Goal: Find specific page/section: Find specific page/section

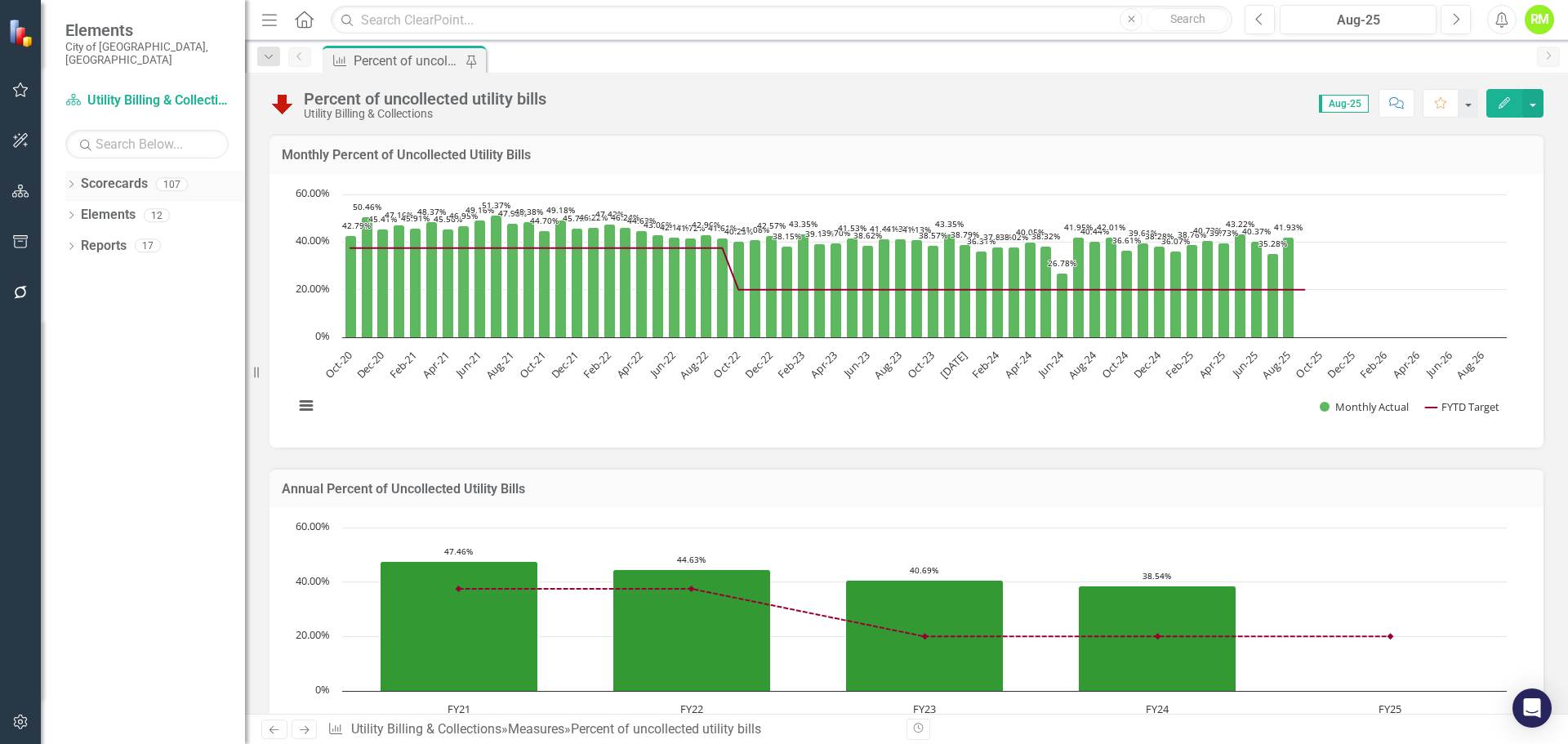
click at [70, 181] on icon "Dropdown" at bounding box center [71, 186] width 11 height 9
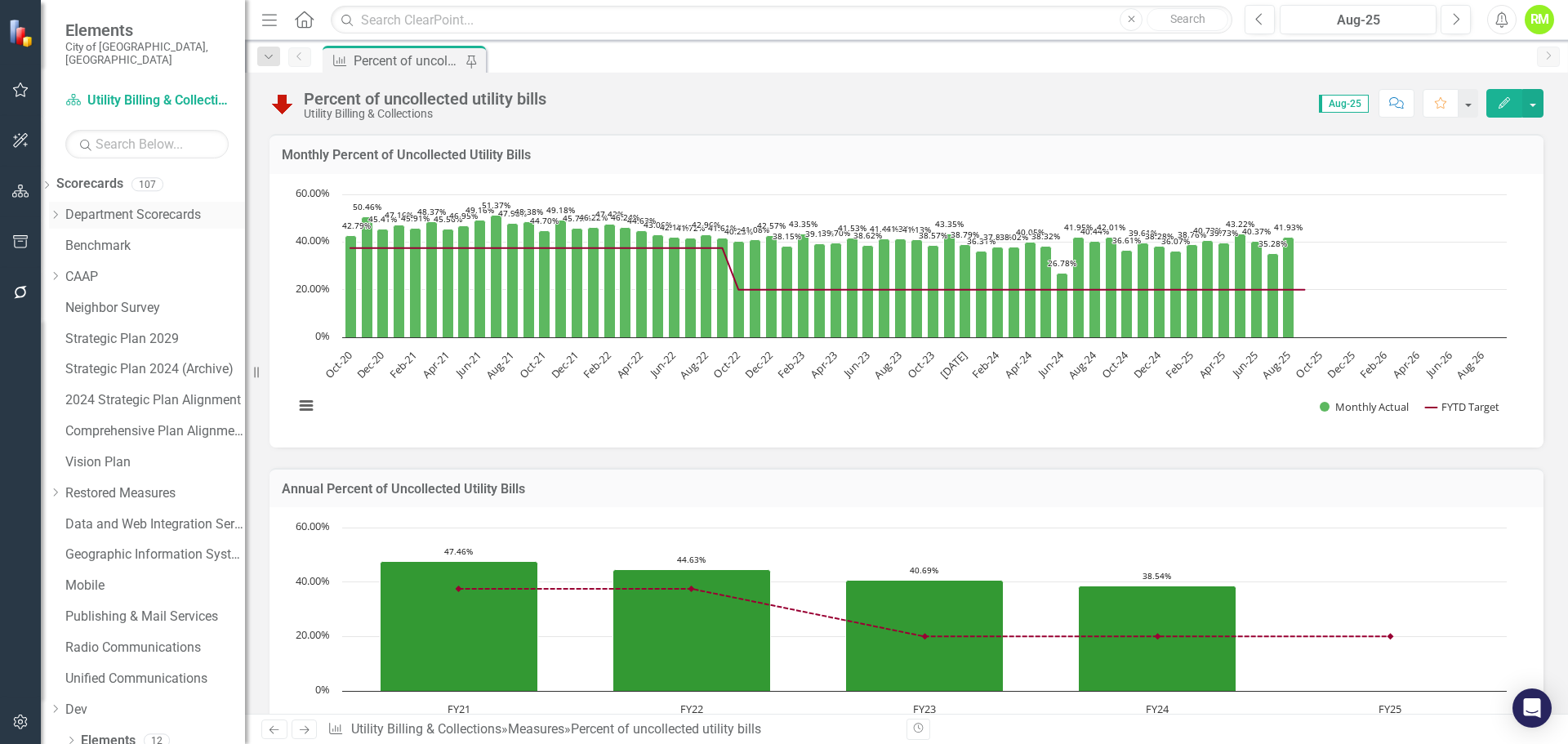
click at [61, 210] on icon "Dropdown" at bounding box center [55, 214] width 12 height 9
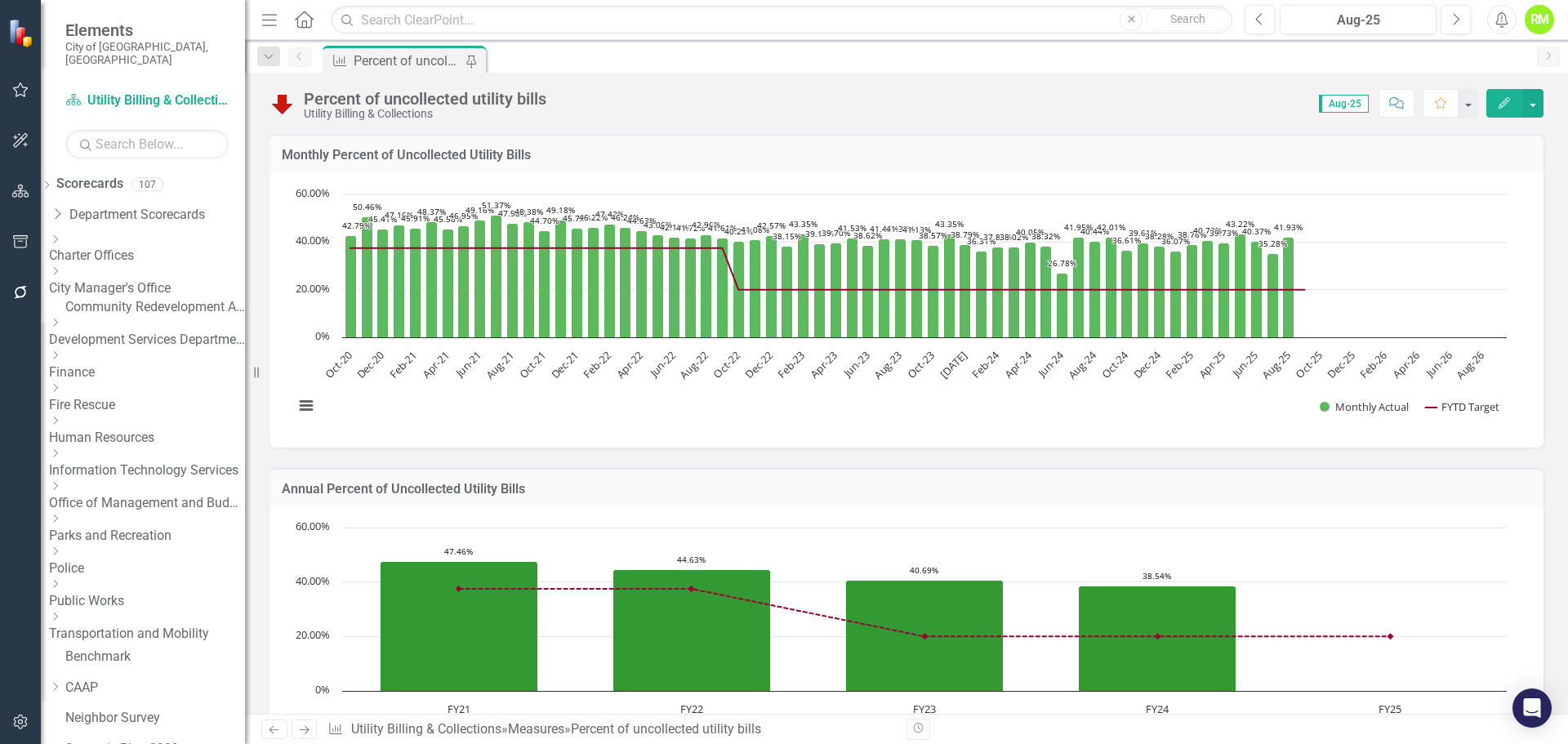
click at [148, 396] on link "Fire Rescue" at bounding box center [147, 405] width 196 height 19
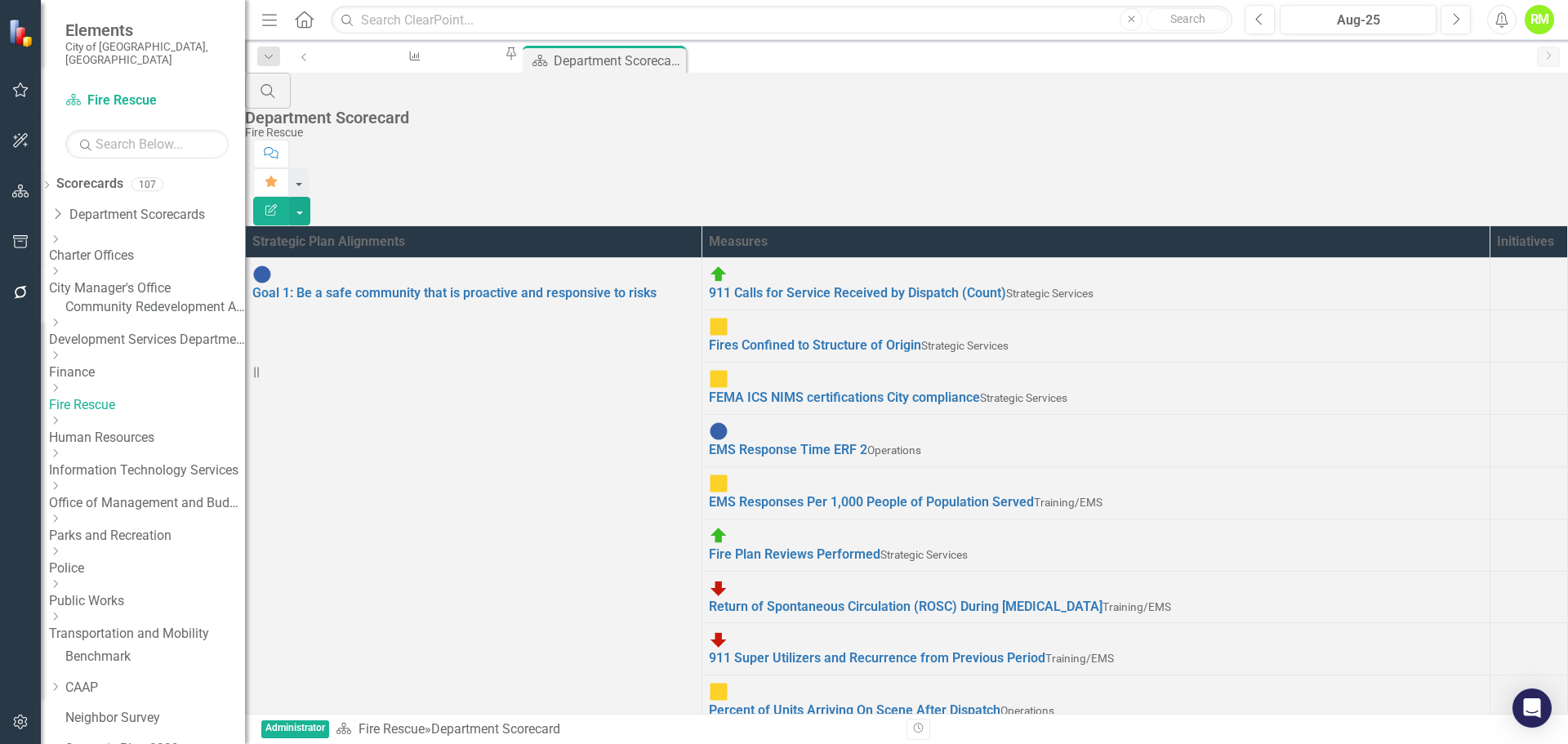
scroll to position [163, 0]
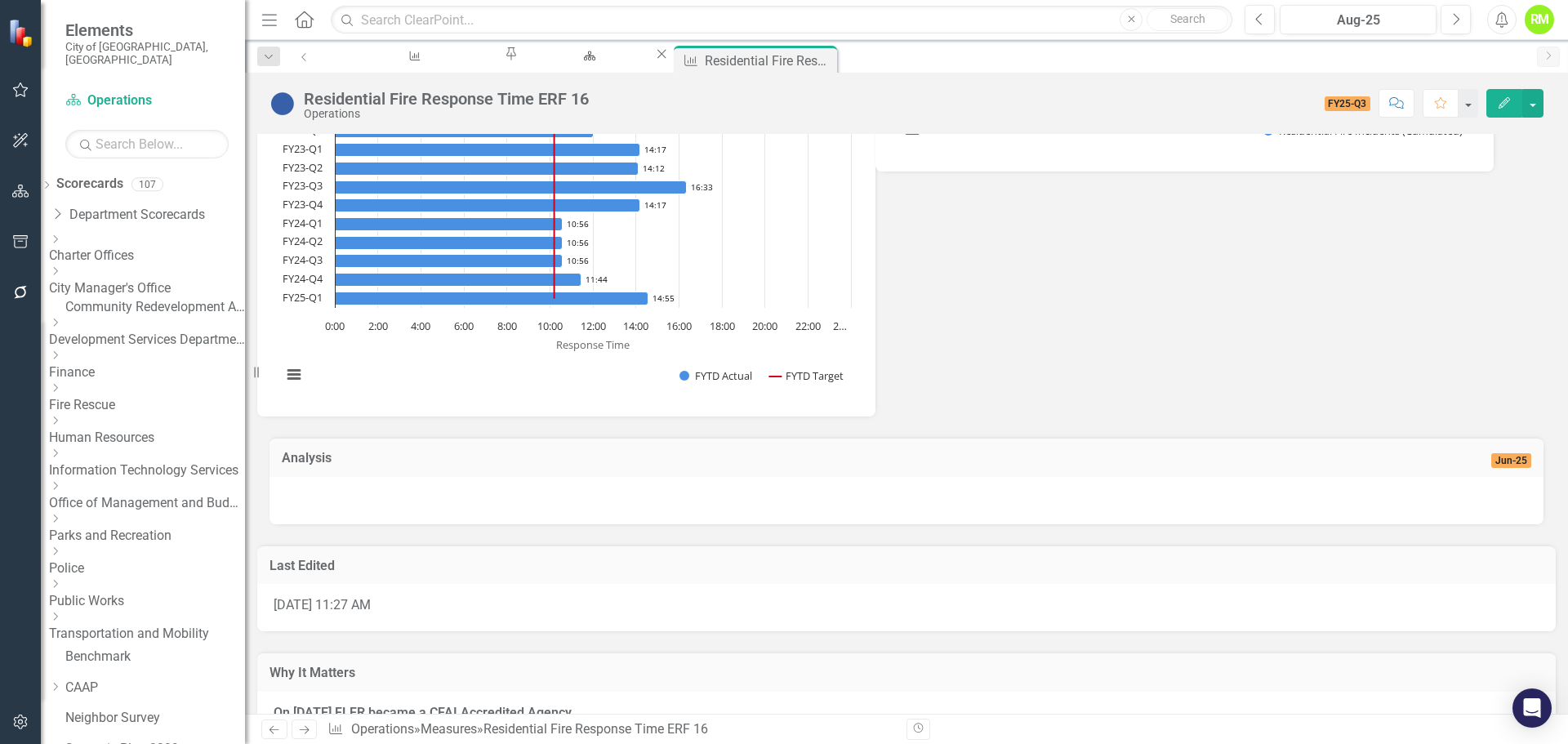
scroll to position [321, 0]
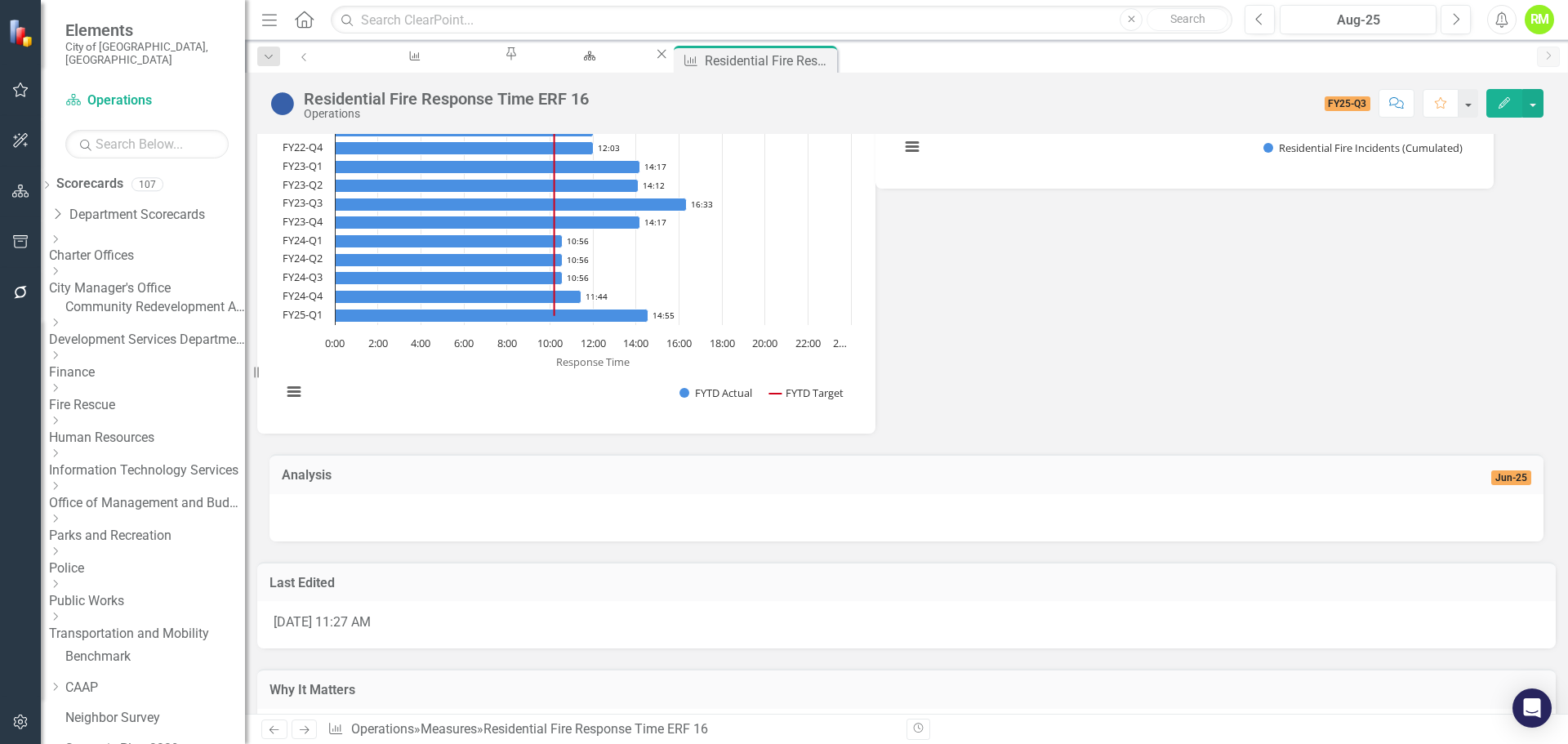
click at [928, 403] on div "Residential Fire Response Time ERF 16 Chart Combination chart with 2 data serie…" at bounding box center [906, 144] width 1299 height 579
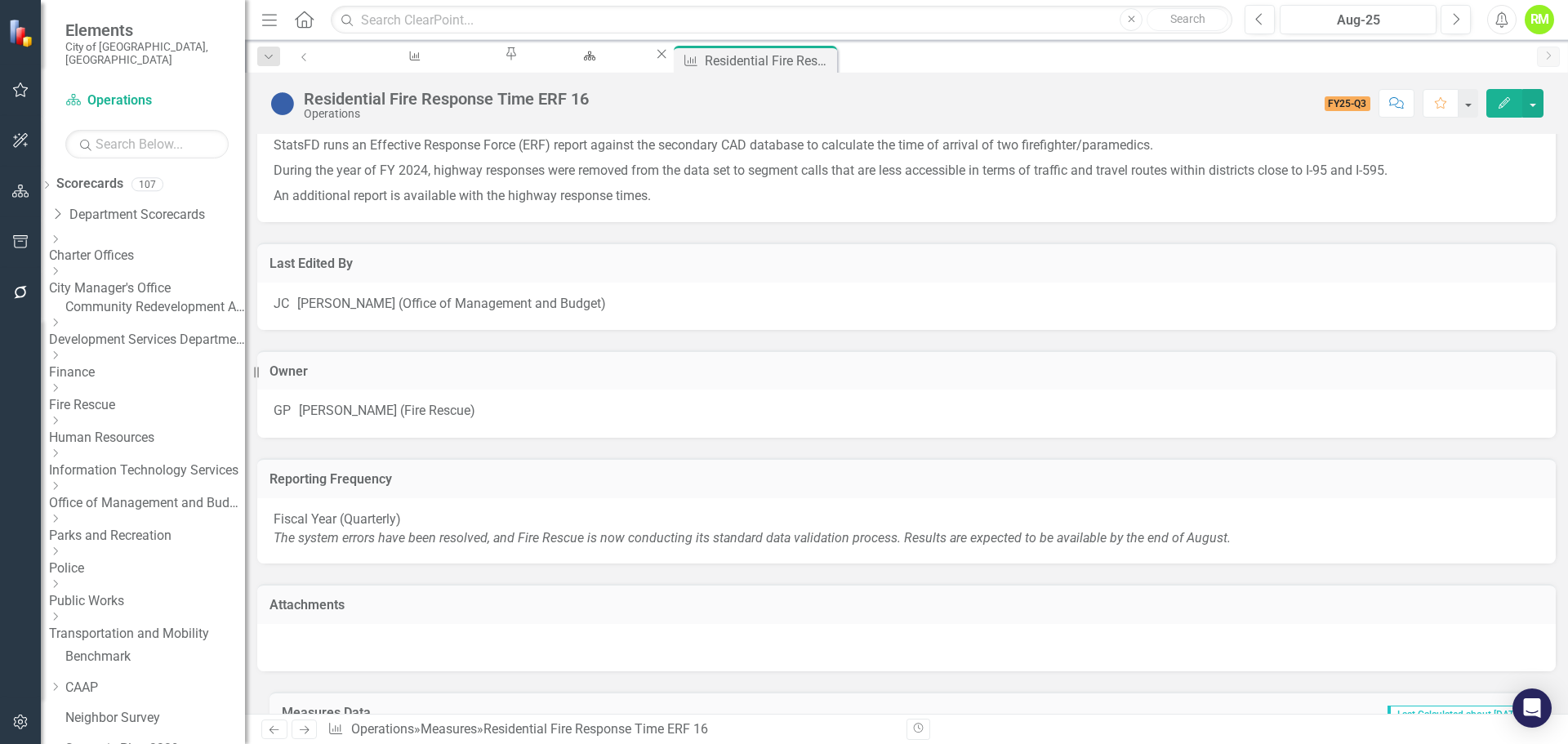
scroll to position [299, 0]
